Goal: Task Accomplishment & Management: Use online tool/utility

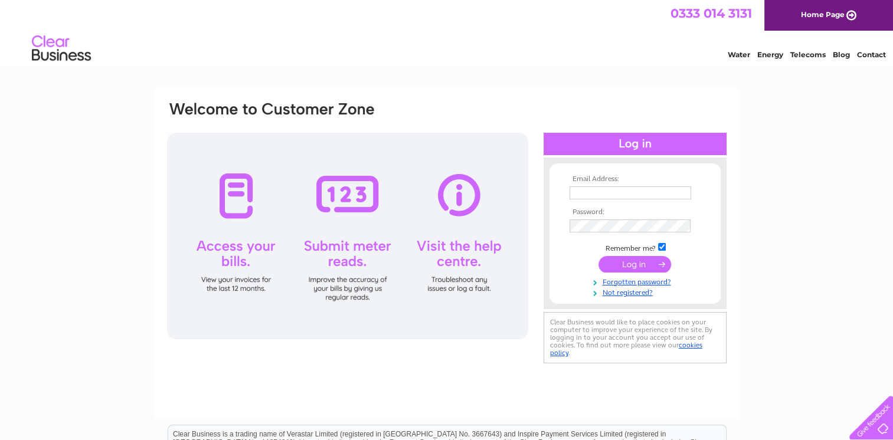
type input "mail@jdauld.co.uk"
click at [645, 259] on input "submit" at bounding box center [634, 264] width 73 height 17
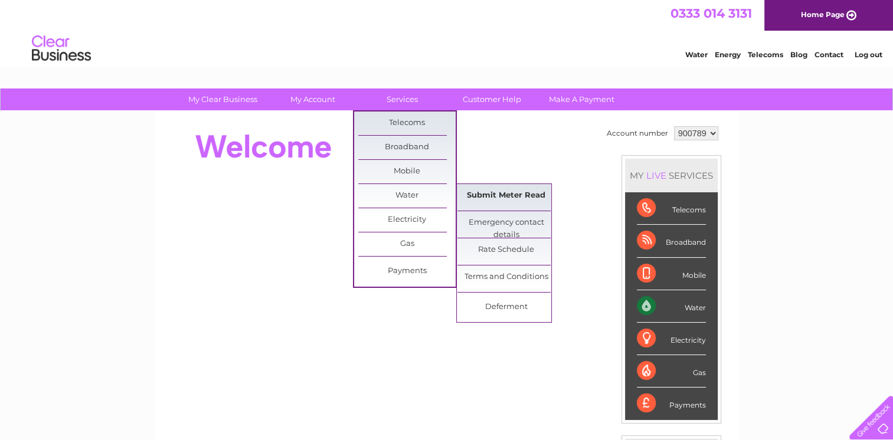
click at [500, 194] on link "Submit Meter Read" at bounding box center [505, 196] width 97 height 24
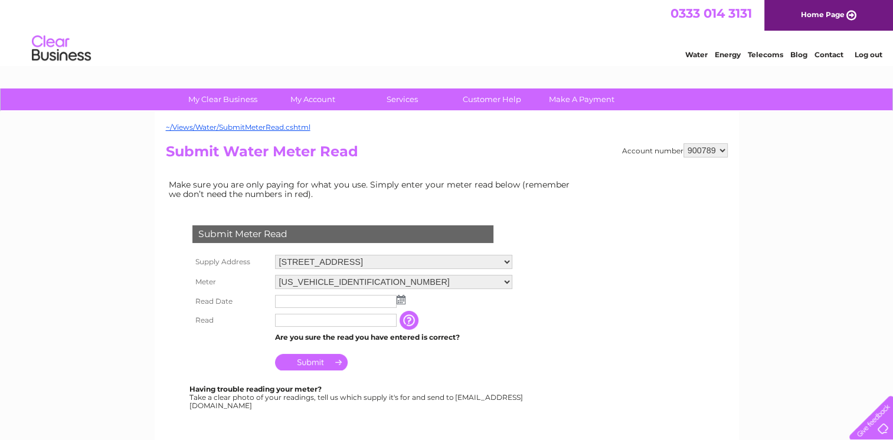
click at [405, 300] on td at bounding box center [393, 301] width 243 height 19
click at [400, 300] on img at bounding box center [401, 299] width 9 height 9
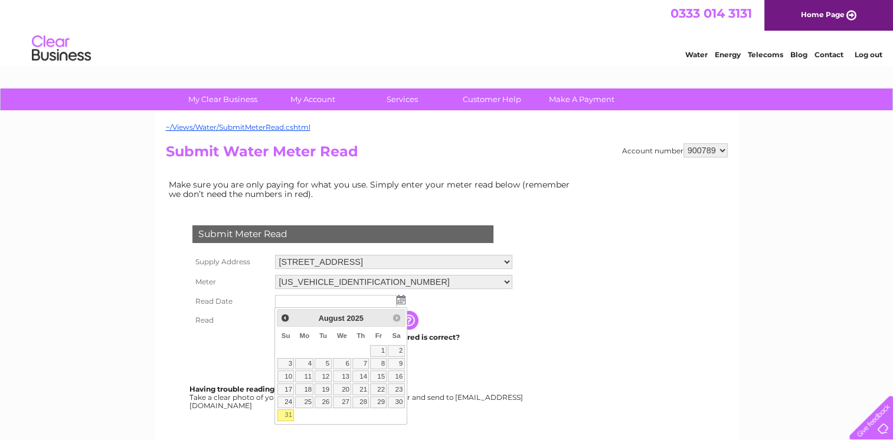
click at [288, 416] on link "31" at bounding box center [285, 416] width 17 height 12
type input "2025/08/31"
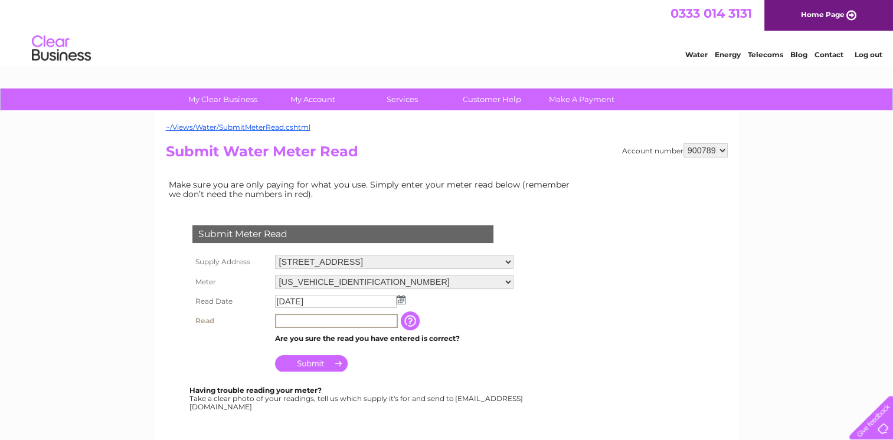
click at [316, 320] on input "text" at bounding box center [336, 321] width 123 height 14
type input "65"
click at [490, 374] on div "Submit Meter Read Supply Address 6 Almondgrove Place, Inveralmond Industrial Es…" at bounding box center [345, 312] width 359 height 196
click at [335, 363] on input "Submit" at bounding box center [311, 362] width 73 height 17
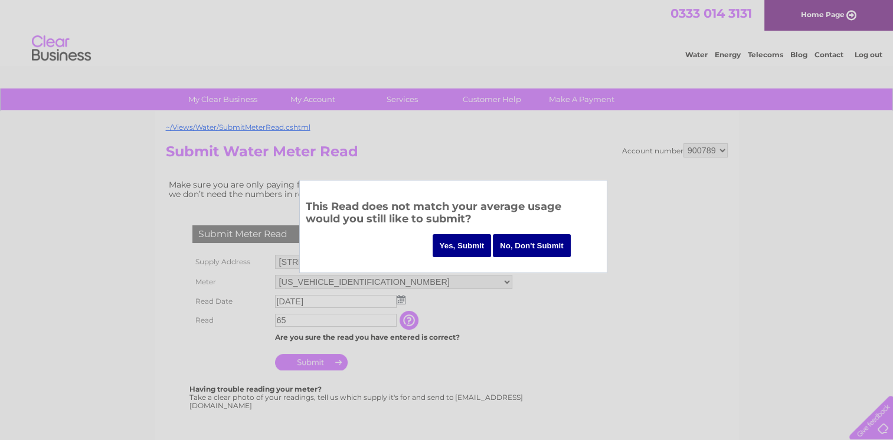
click at [479, 244] on input "Yes, Submit" at bounding box center [462, 245] width 59 height 23
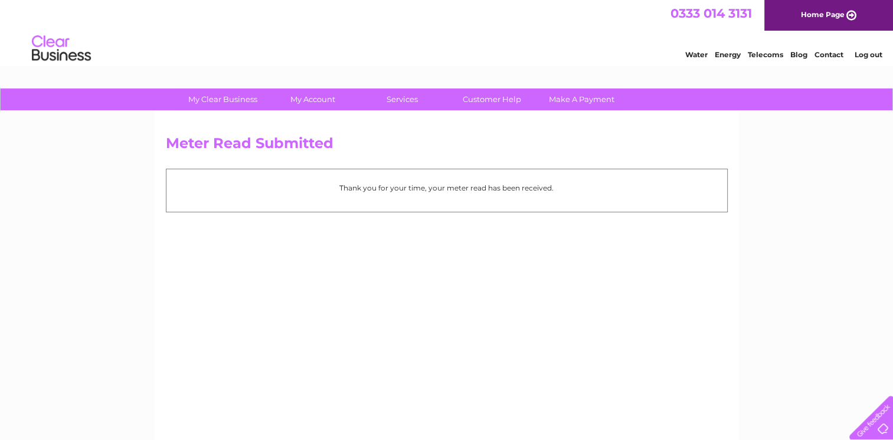
click at [868, 55] on link "Log out" at bounding box center [868, 54] width 28 height 9
